Goal: Task Accomplishment & Management: Complete application form

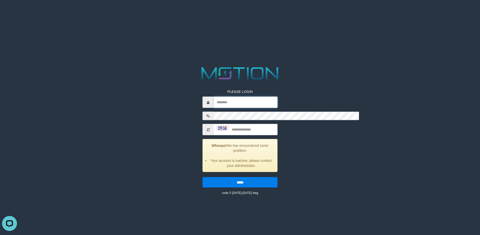
type input "******"
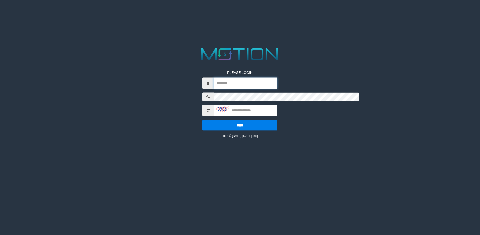
type input "******"
